Goal: Navigation & Orientation: Find specific page/section

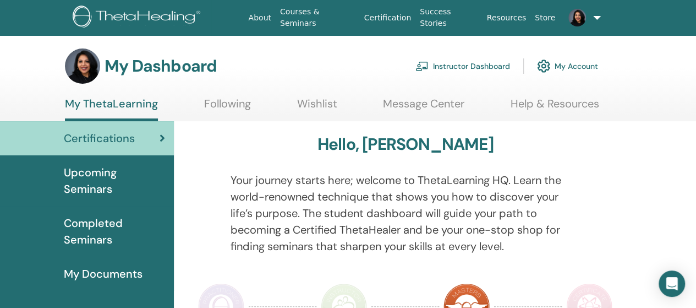
click at [466, 69] on link "Instructor Dashboard" at bounding box center [462, 66] width 95 height 24
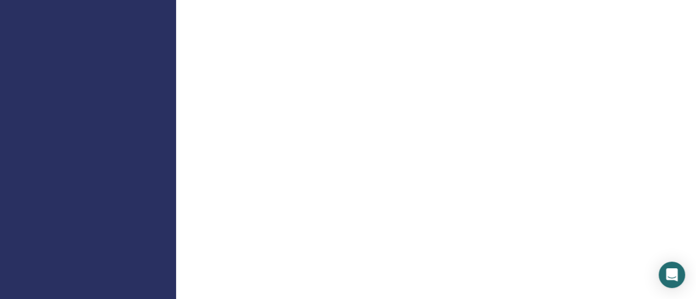
scroll to position [708, 0]
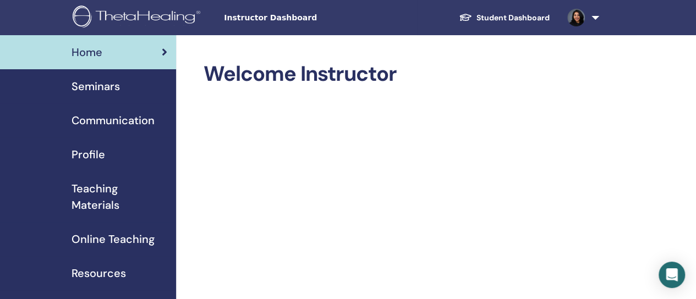
click at [102, 208] on span "Teaching Materials" at bounding box center [120, 196] width 96 height 33
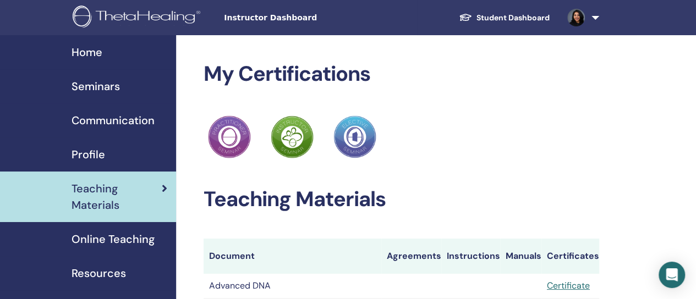
click at [94, 271] on span "Resources" at bounding box center [99, 273] width 54 height 17
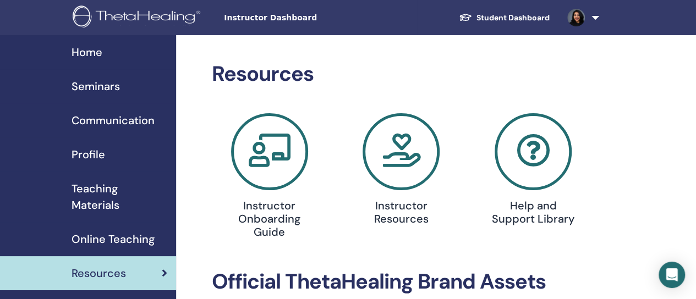
click at [392, 166] on icon at bounding box center [401, 151] width 77 height 77
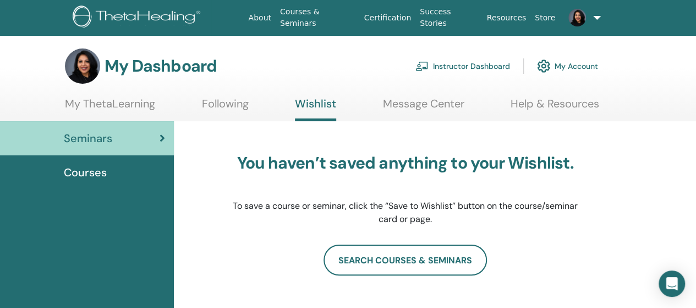
click at [530, 95] on section "My Dashboard Instructor Dashboard My Account My ThetaLearning Following Wishlis…" at bounding box center [348, 84] width 696 height 73
click at [529, 104] on link "Help & Resources" at bounding box center [555, 107] width 89 height 21
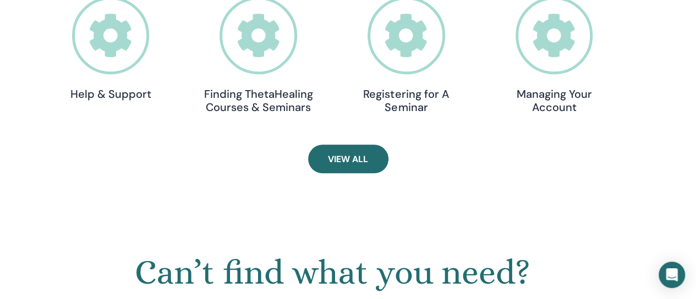
scroll to position [434, 0]
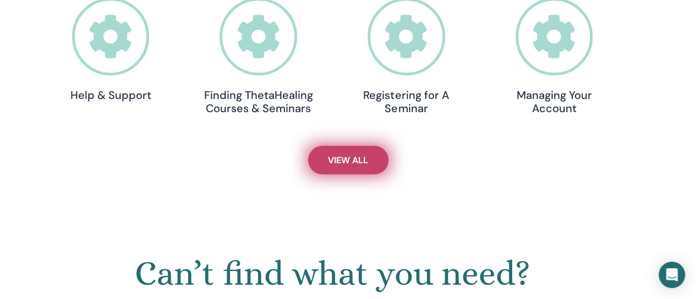
click at [348, 165] on span "View All" at bounding box center [348, 161] width 40 height 12
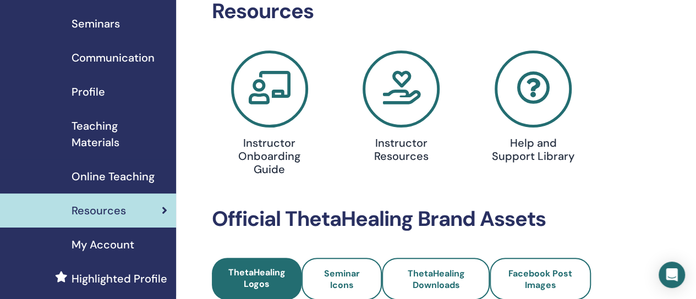
scroll to position [59, 0]
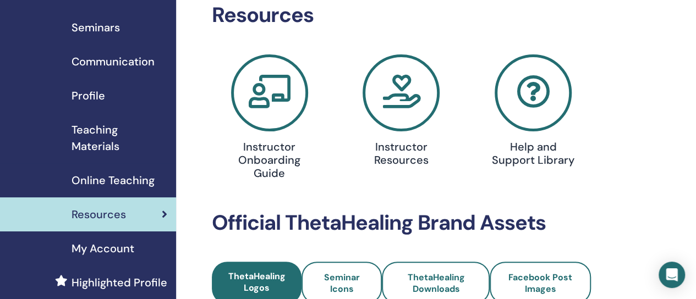
click at [531, 102] on icon at bounding box center [533, 92] width 77 height 77
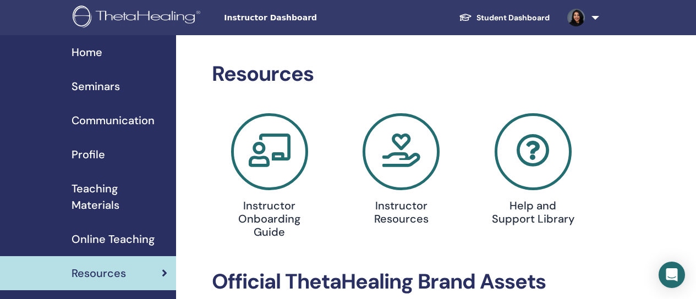
scroll to position [59, 0]
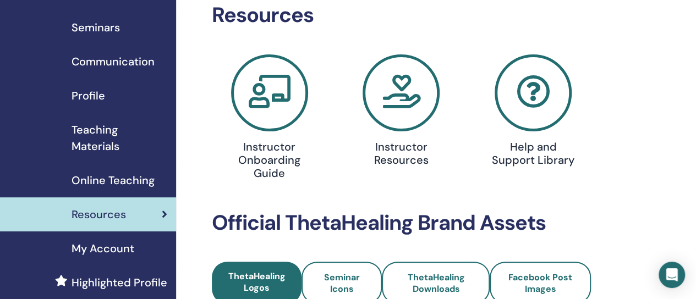
click at [402, 100] on icon at bounding box center [401, 92] width 77 height 77
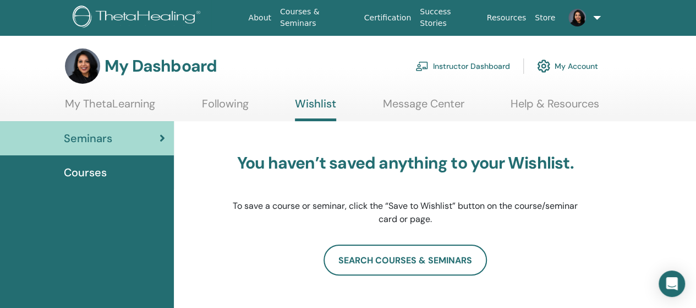
click at [597, 65] on link "My Account" at bounding box center [567, 66] width 61 height 24
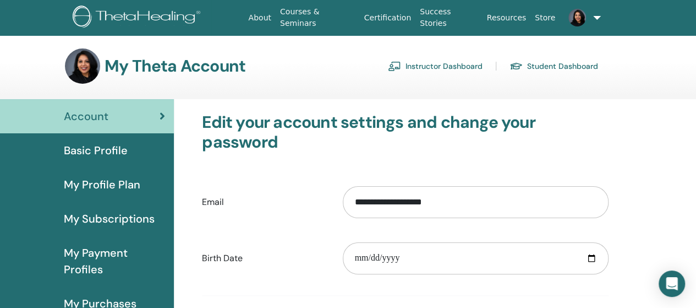
click at [452, 67] on link "Instructor Dashboard" at bounding box center [435, 66] width 95 height 18
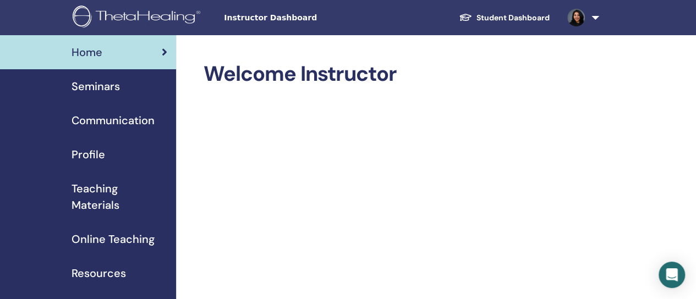
click at [108, 242] on span "Online Teaching" at bounding box center [113, 239] width 83 height 17
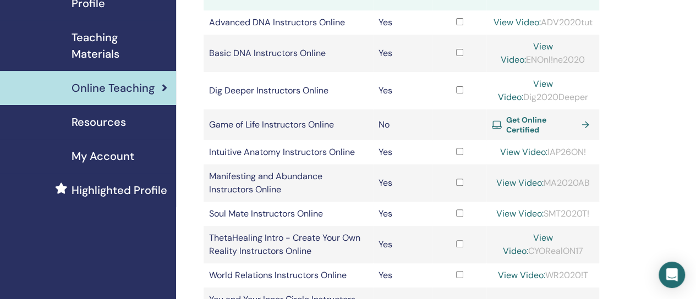
scroll to position [156, 0]
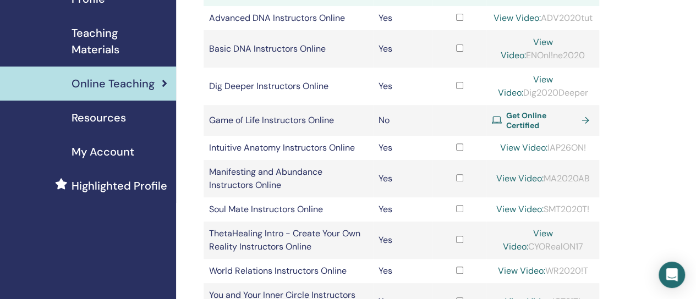
click at [102, 116] on span "Resources" at bounding box center [99, 117] width 54 height 17
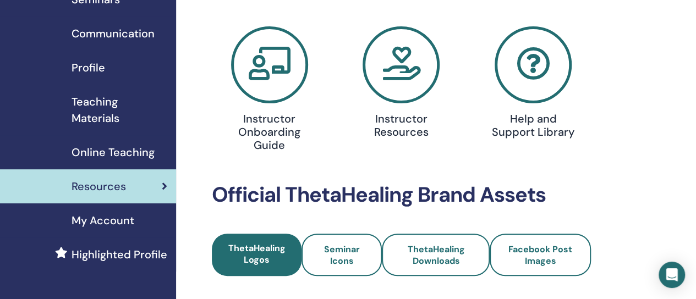
scroll to position [149, 0]
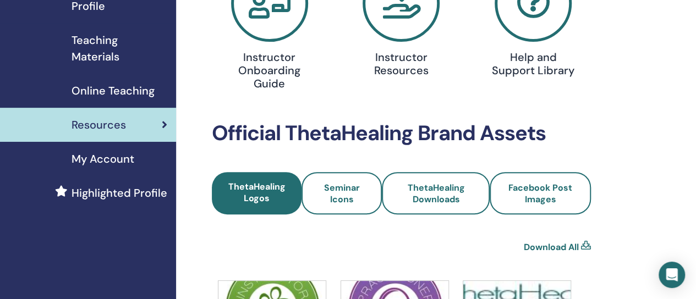
click at [414, 17] on icon at bounding box center [401, 3] width 77 height 77
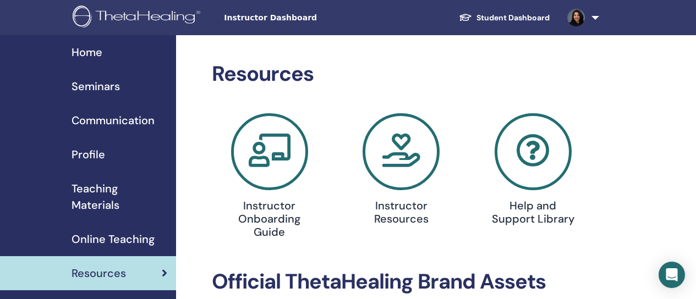
scroll to position [59, 0]
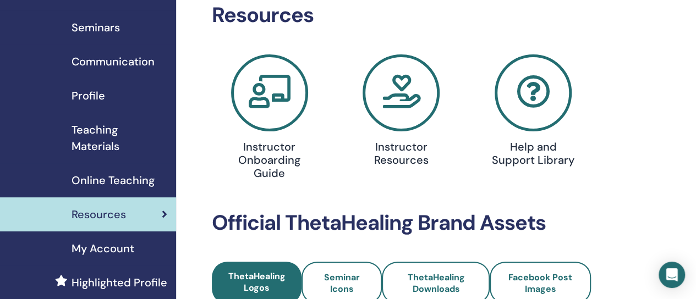
click at [524, 97] on icon at bounding box center [533, 92] width 77 height 77
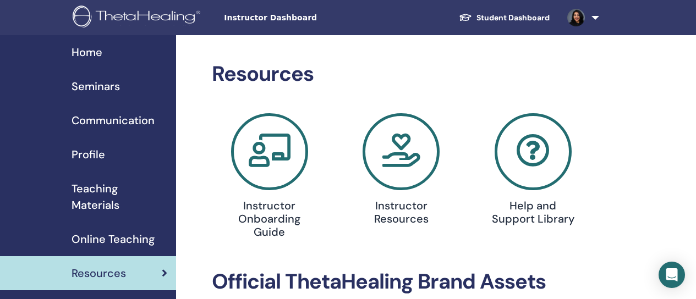
scroll to position [59, 0]
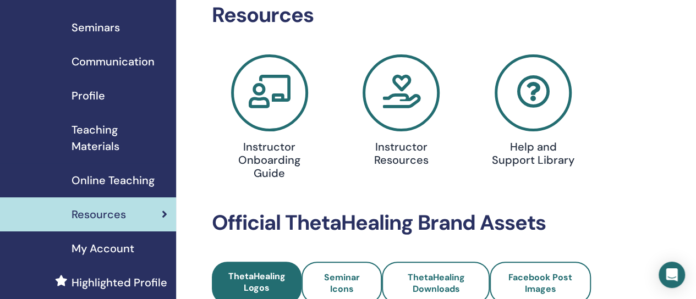
click at [96, 94] on span "Profile" at bounding box center [89, 95] width 34 height 17
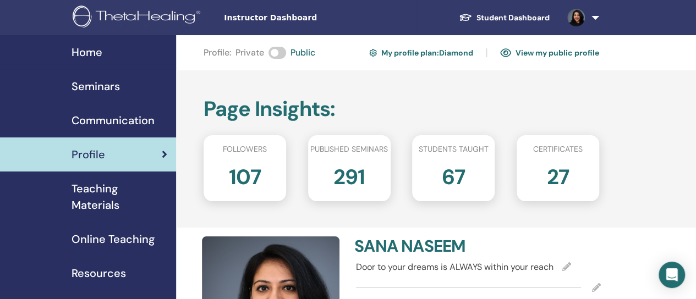
click at [91, 84] on span "Seminars" at bounding box center [96, 86] width 48 height 17
